Goal: Information Seeking & Learning: Learn about a topic

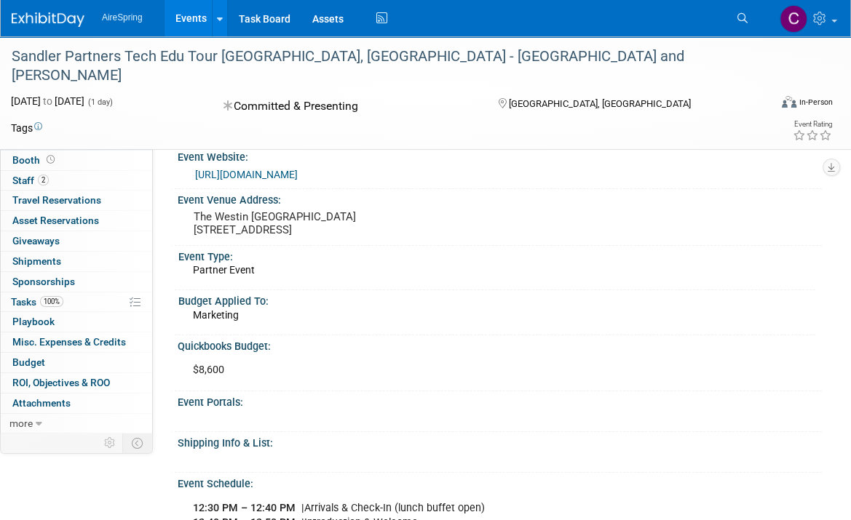
click at [183, 16] on link "Events" at bounding box center [190, 18] width 53 height 36
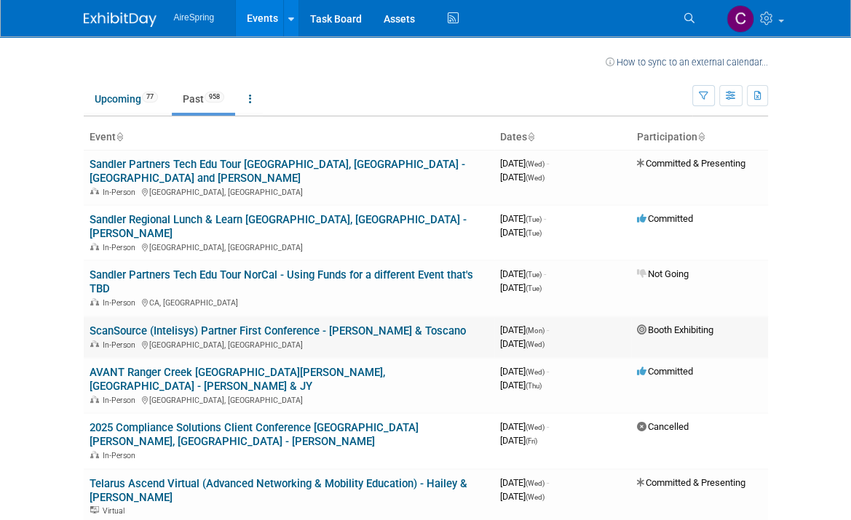
click at [187, 325] on link "ScanSource (Intelisys) Partner First Conference - Boalt & Toscano" at bounding box center [277, 331] width 376 height 13
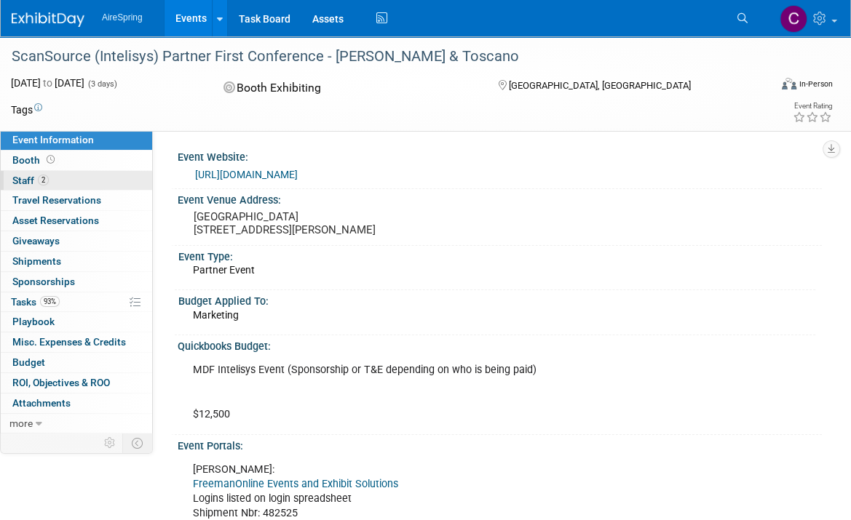
click at [25, 179] on span "Staff 2" at bounding box center [30, 181] width 36 height 12
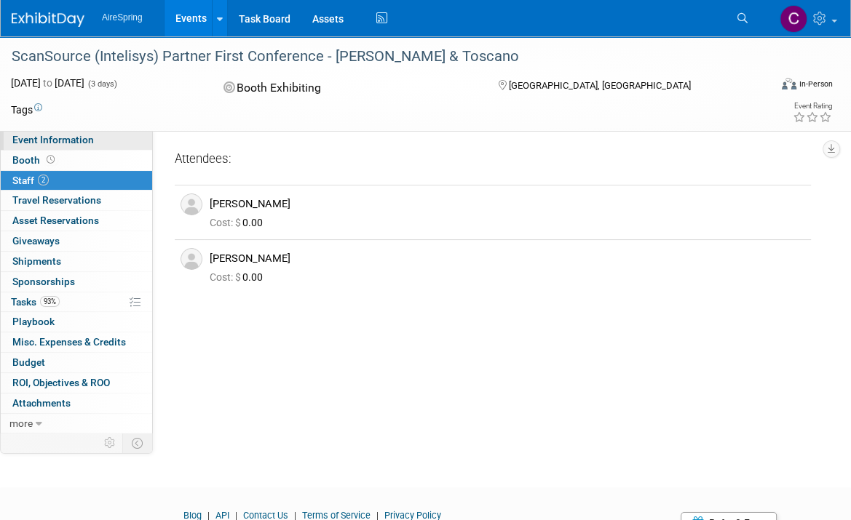
click at [28, 137] on span "Event Information" at bounding box center [52, 140] width 81 height 12
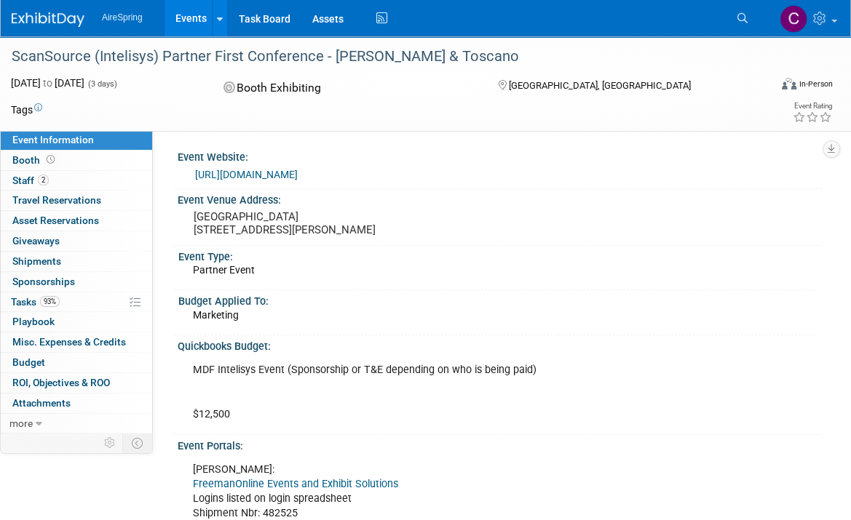
click at [343, 290] on div "Event Type: Partner Event" at bounding box center [495, 268] width 640 height 44
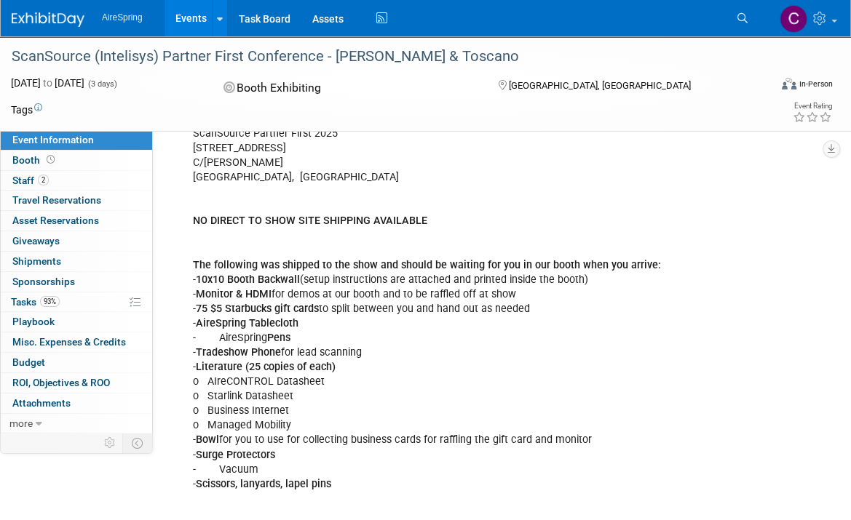
scroll to position [655, 0]
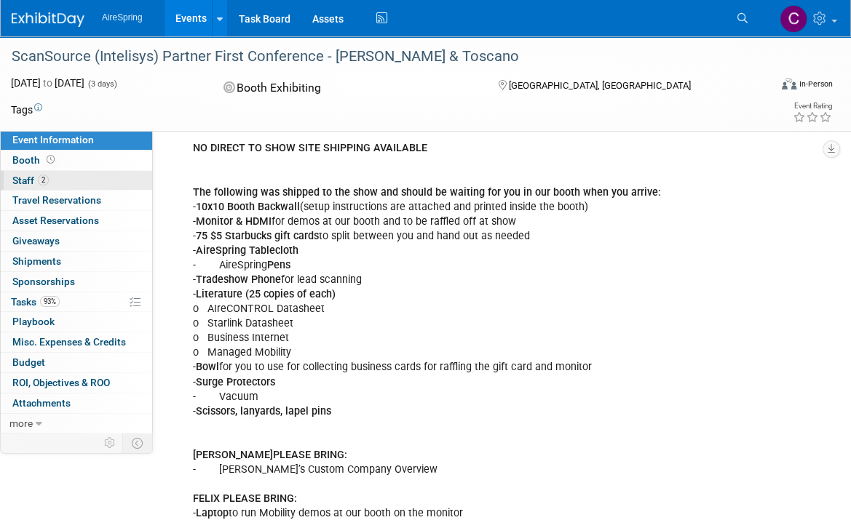
click at [15, 180] on span "Staff 2" at bounding box center [30, 181] width 36 height 12
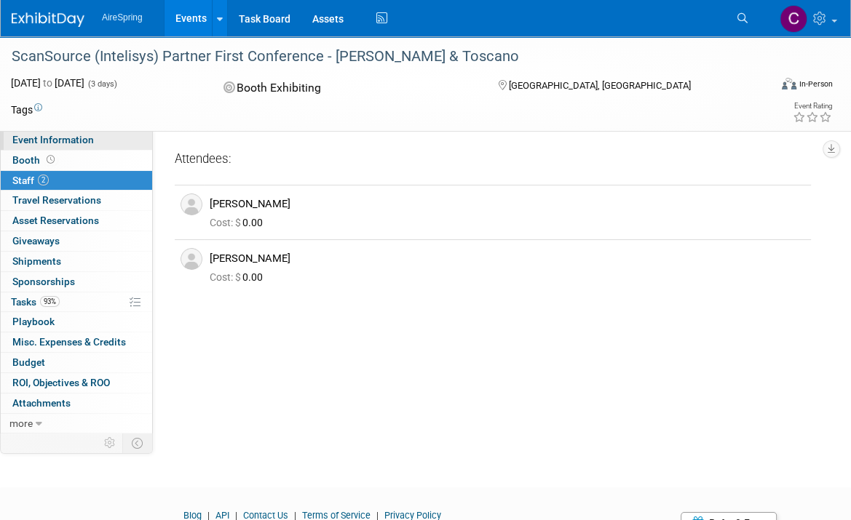
click at [76, 138] on span "Event Information" at bounding box center [52, 140] width 81 height 12
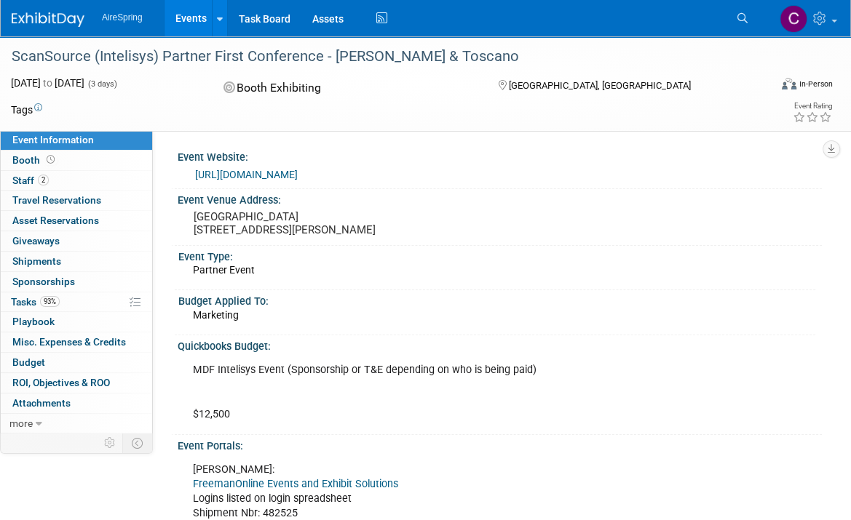
click at [298, 177] on link "https://events.scansource.com/event/partnerfirst/regProcessStep1:b4071c99-175c-…" at bounding box center [246, 175] width 103 height 12
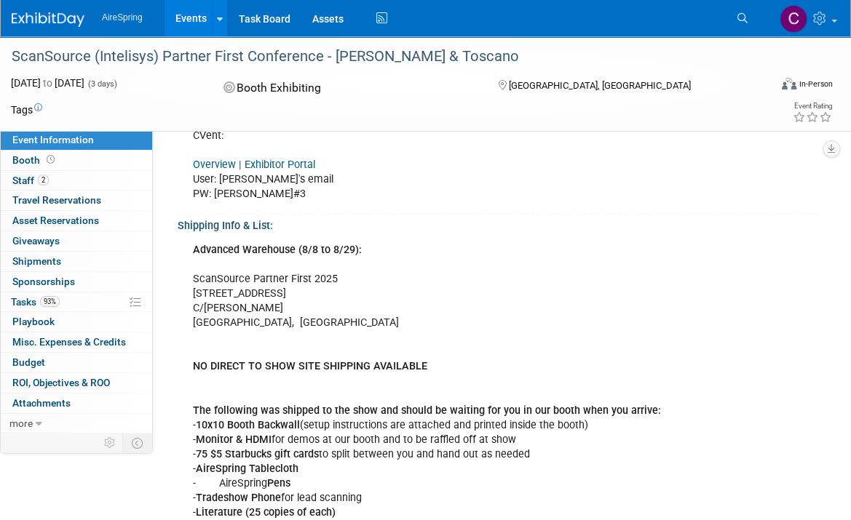
scroll to position [509, 0]
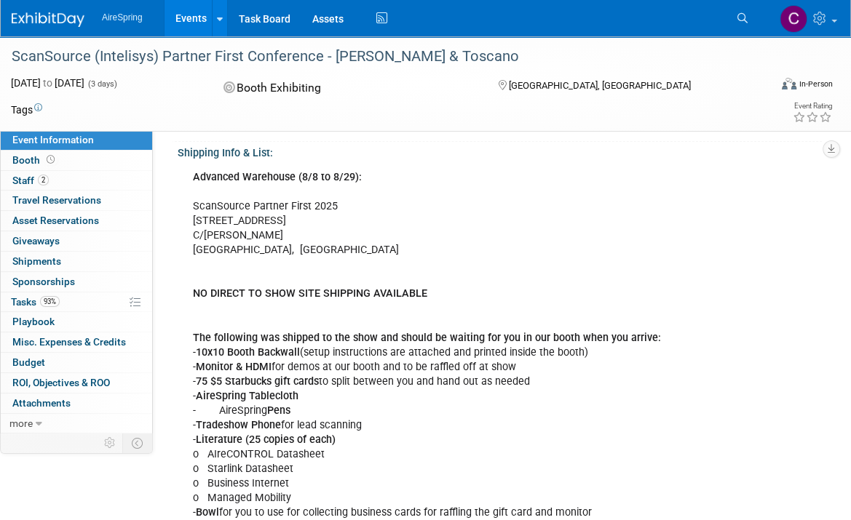
drag, startPoint x: 294, startPoint y: 239, endPoint x: 318, endPoint y: 236, distance: 24.2
click at [294, 239] on div "Advanced Warehouse (8/8 to 8/29): ScanSource Partner First 2025 5130 Cash Rd C/…" at bounding box center [437, 448] width 508 height 570
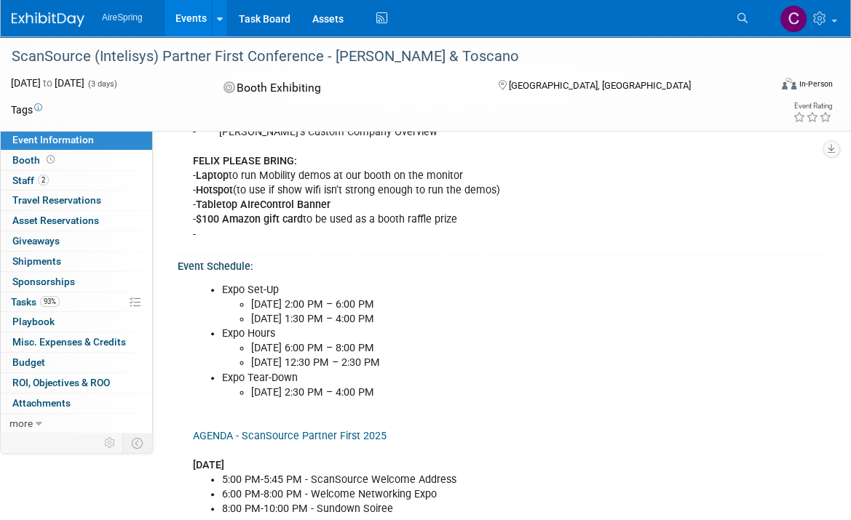
scroll to position [1019, 0]
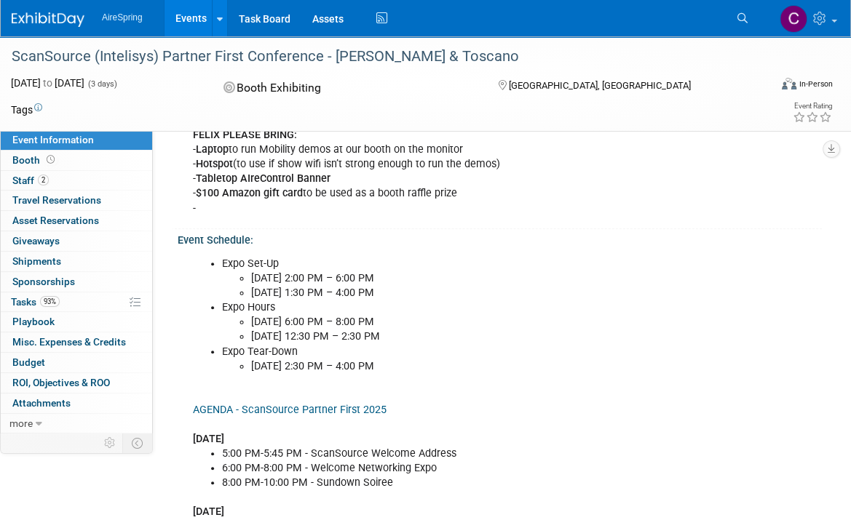
click at [415, 413] on div "Expo Set-Up Sun, Sept 7 | 2:00 PM – 6:00 PM Mon, Sept 8 | 1:30 PM – 4:00 PM Exp…" at bounding box center [437, 520] width 508 height 541
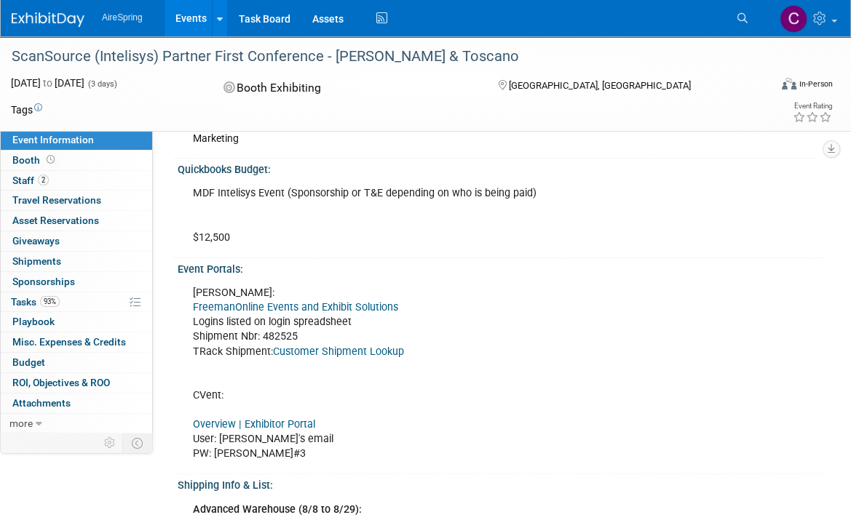
scroll to position [0, 0]
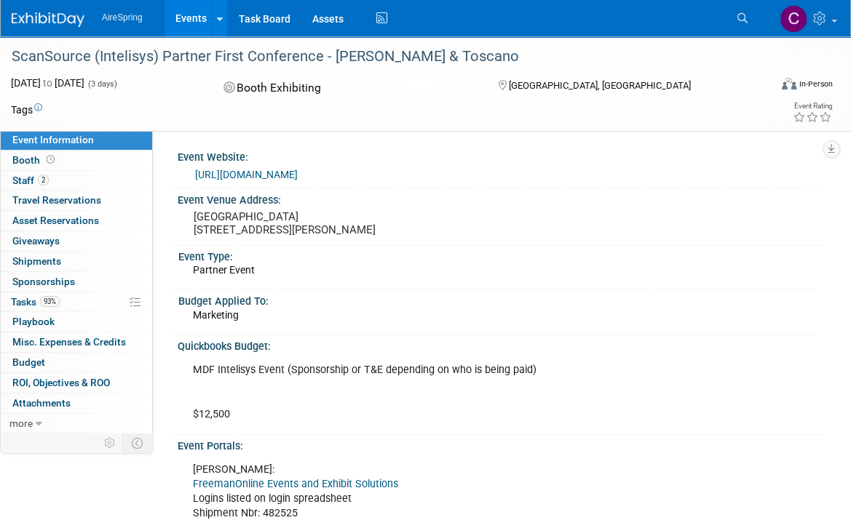
click at [298, 174] on link "https://events.scansource.com/event/partnerfirst/regProcessStep1:b4071c99-175c-…" at bounding box center [246, 175] width 103 height 12
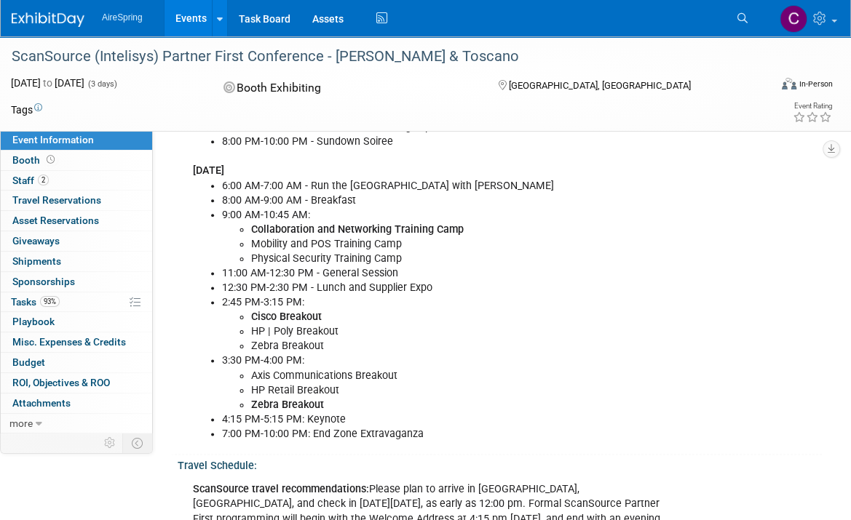
scroll to position [1382, 0]
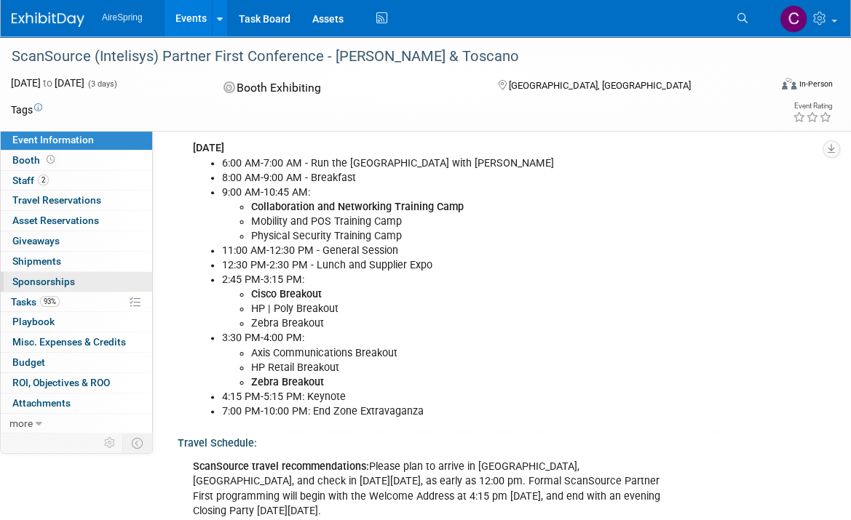
click at [40, 282] on span "Sponsorships 0" at bounding box center [43, 282] width 63 height 12
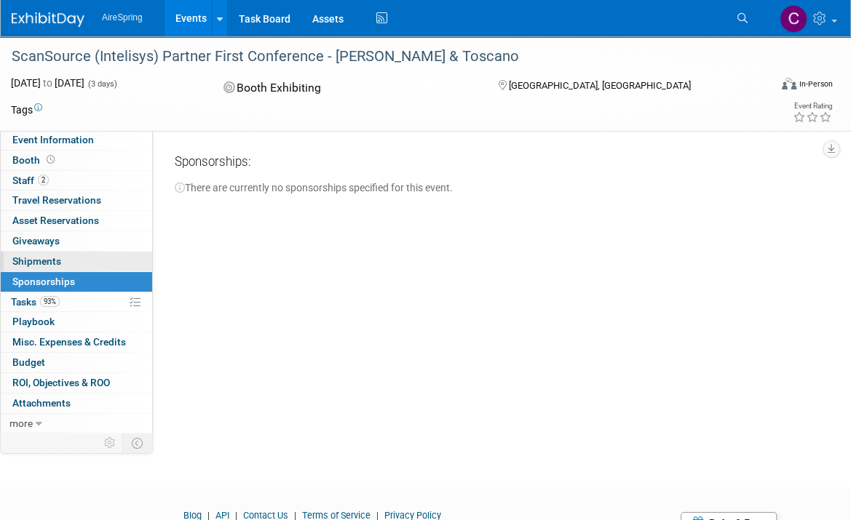
click at [39, 260] on span "Shipments 0" at bounding box center [36, 261] width 49 height 12
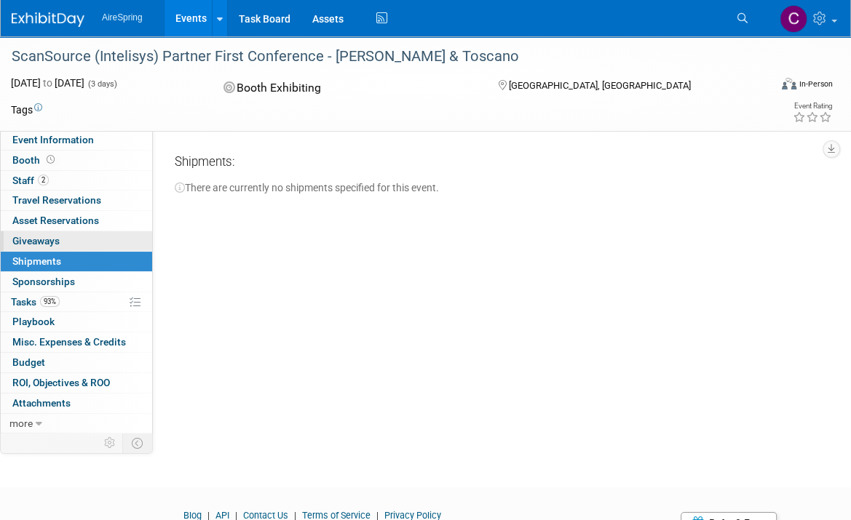
click at [39, 235] on span "Giveaways 0" at bounding box center [35, 241] width 47 height 12
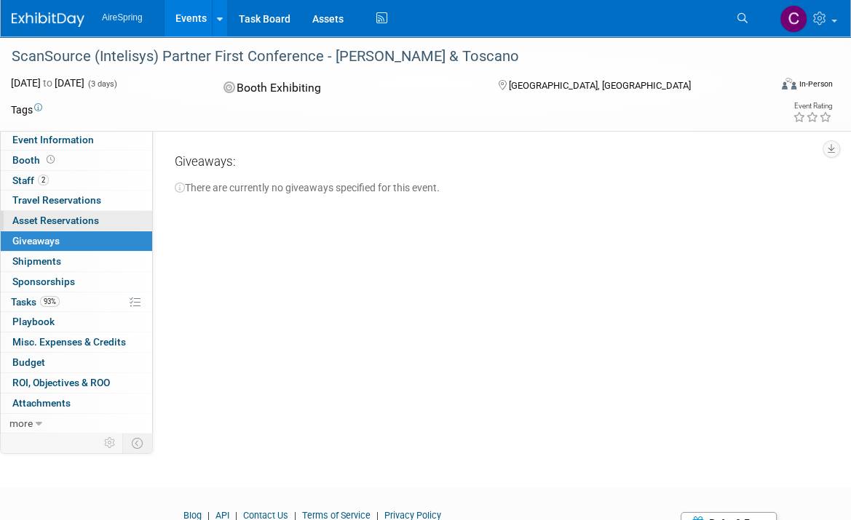
click at [49, 221] on span "Asset Reservations 0" at bounding box center [55, 221] width 87 height 12
